Goal: Transaction & Acquisition: Book appointment/travel/reservation

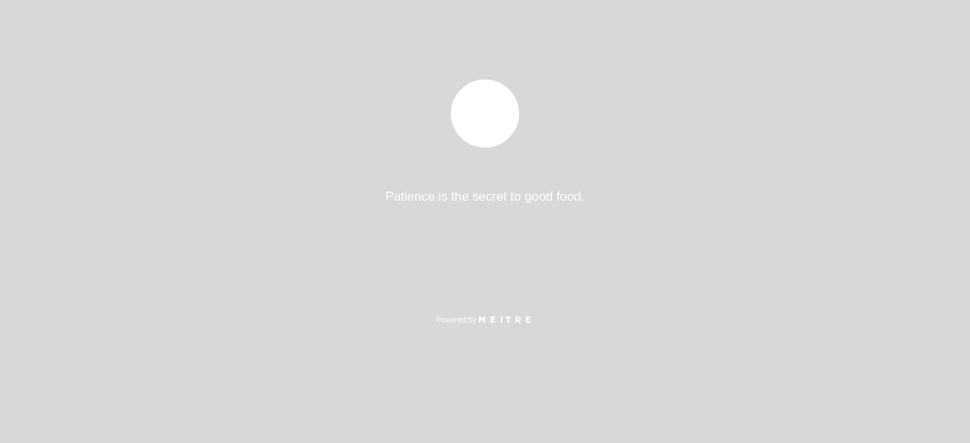
select select "pt"
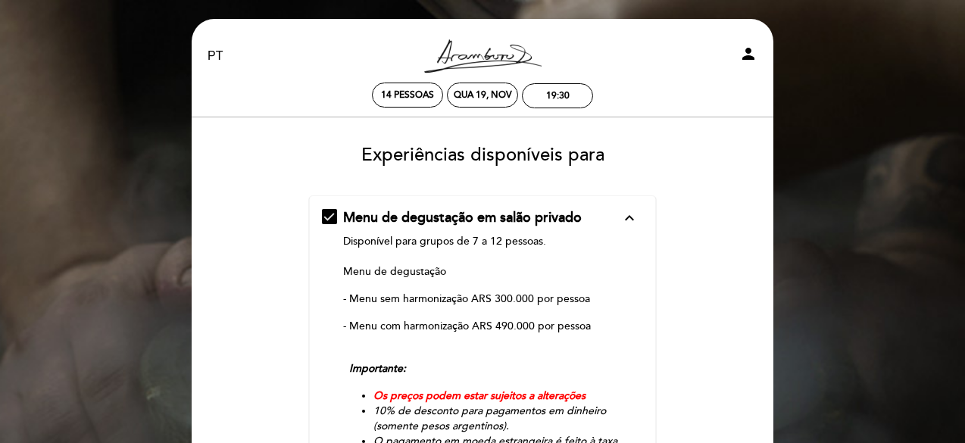
click at [748, 350] on form "Menu de degustação em salão privado expand_less Disponível para grupos de 7 a 1…" at bounding box center [482, 409] width 561 height 429
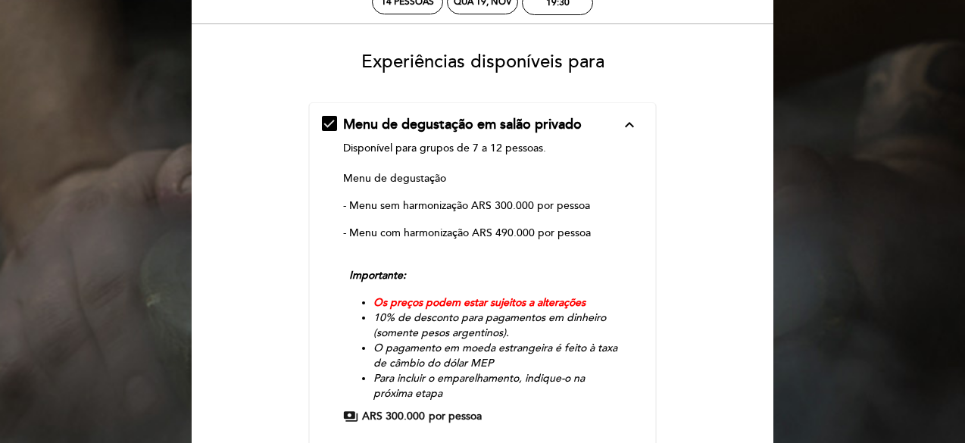
scroll to position [87, 0]
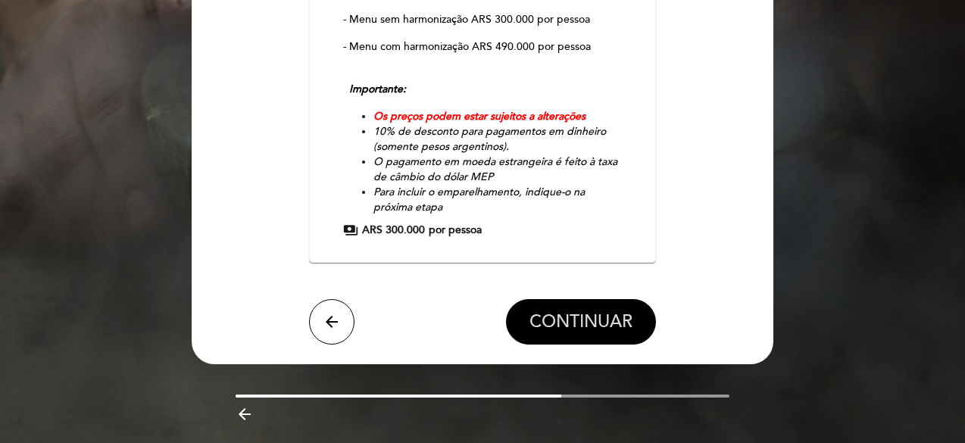
click at [614, 321] on span "CONTINUAR" at bounding box center [581, 321] width 103 height 21
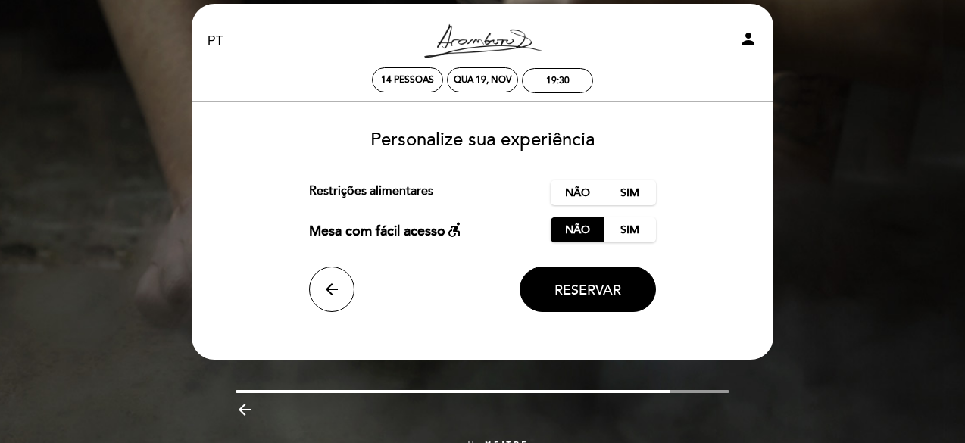
scroll to position [0, 0]
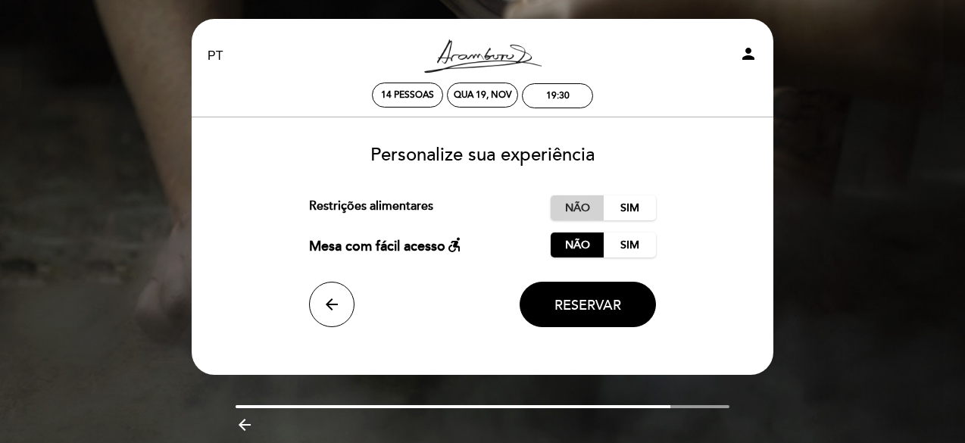
click at [579, 210] on label "Não" at bounding box center [577, 207] width 53 height 25
click at [603, 299] on span "Reservar" at bounding box center [588, 305] width 67 height 17
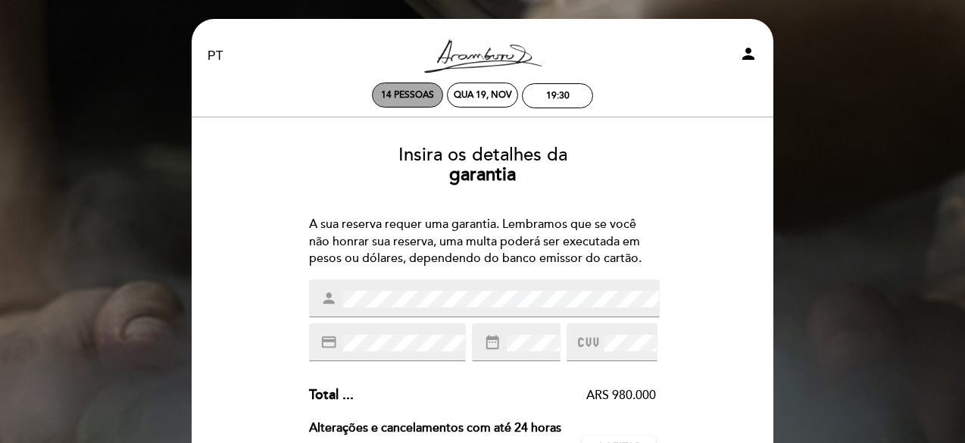
click at [411, 93] on span "14 pessoas" at bounding box center [407, 94] width 53 height 11
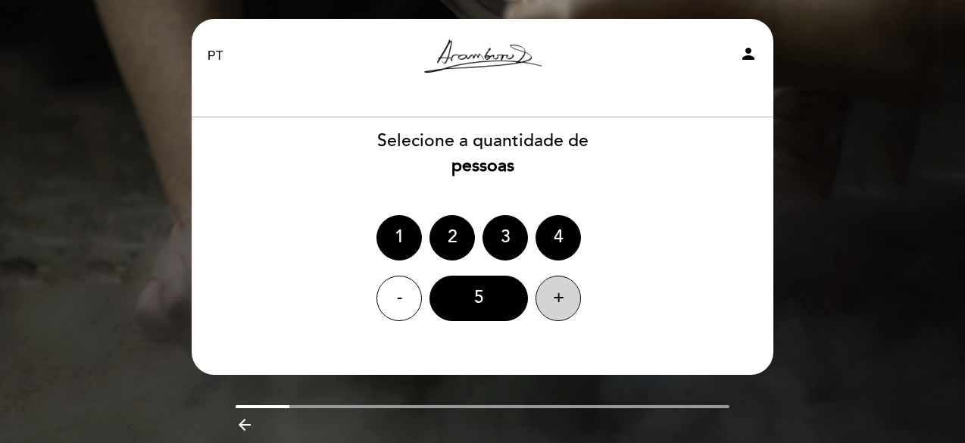
click at [551, 304] on div "+" at bounding box center [558, 298] width 45 height 45
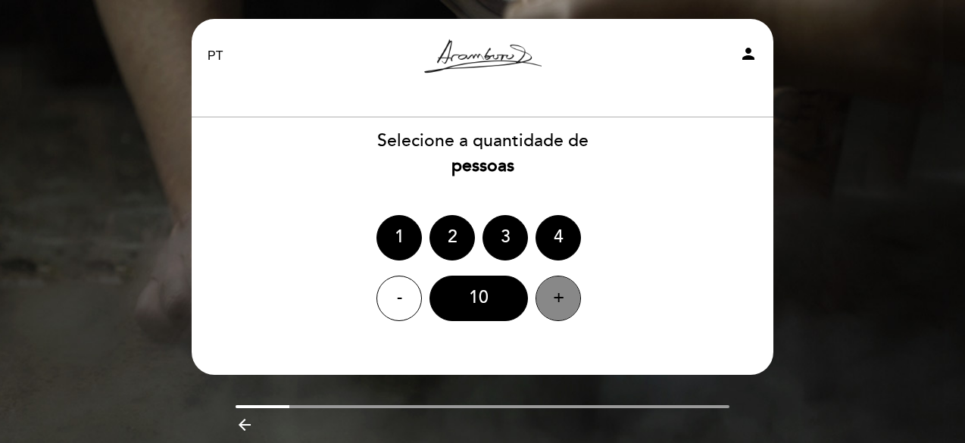
click at [551, 304] on div "+" at bounding box center [558, 298] width 45 height 45
